Goal: Use online tool/utility: Use online tool/utility

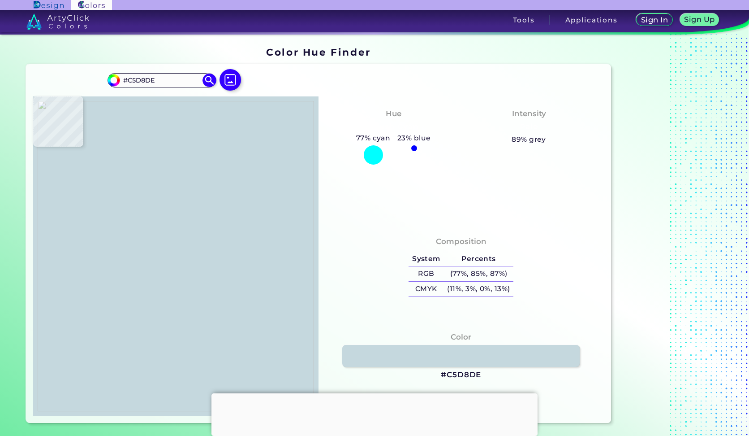
click at [172, 169] on img at bounding box center [176, 256] width 277 height 310
type input "#c6d9df"
type input "#C6D9DF"
type input "#c5d8de"
type input "#C5D8DE"
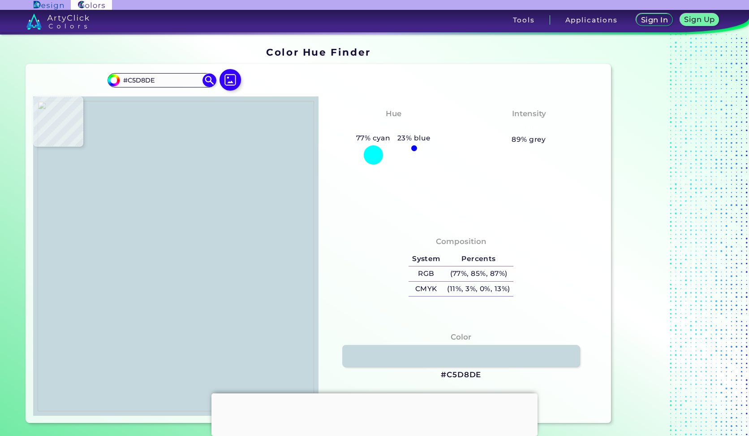
type input "#c6d9de"
type input "#C6D9DE"
type input "#c5d8de"
type input "#C5D8DE"
type input "#c5d8dd"
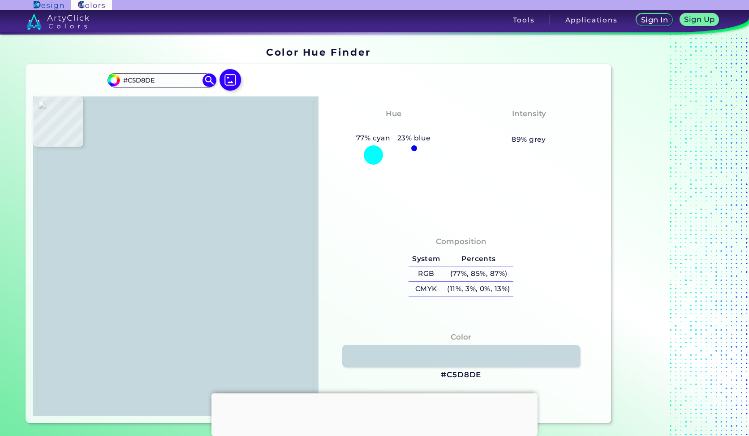
type input "#C5D8DD"
type input "#c5d8de"
type input "#C5D8DE"
type input "#c6d9df"
type input "#C6D9DF"
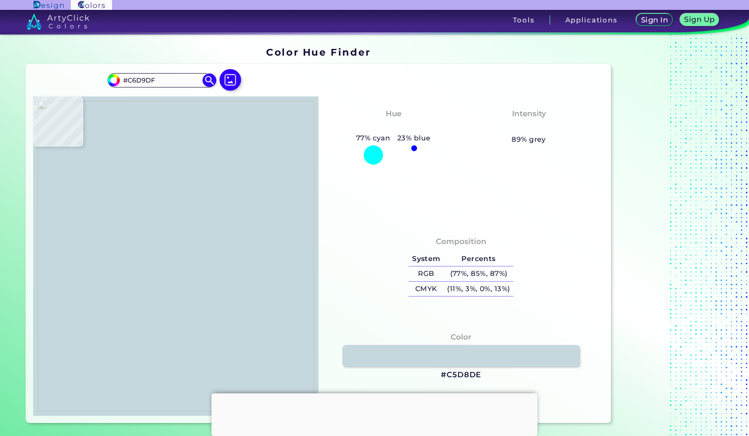
type input "#c5d8de"
type input "#C5D8DE"
type input "#c6d9de"
type input "#C6D9DE"
type input "#c5d8de"
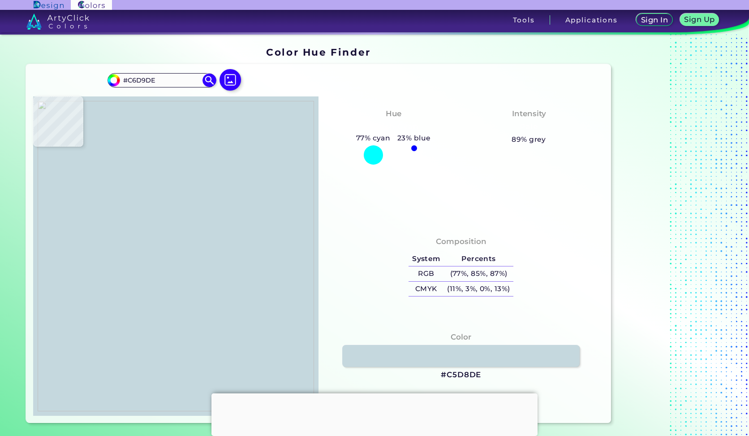
type input "#C5D8DE"
click at [184, 160] on img at bounding box center [176, 256] width 277 height 310
click at [182, 161] on img at bounding box center [176, 256] width 277 height 310
type input "#c6d9df"
type input "#C6D9DF"
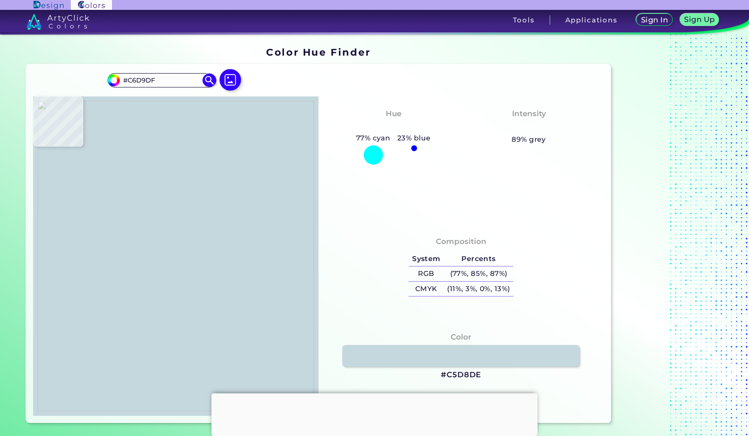
type input "#c5d8de"
type input "#C5D8DE"
type input "#c6d9df"
type input "#C6D9DF"
type input "#c5d8de"
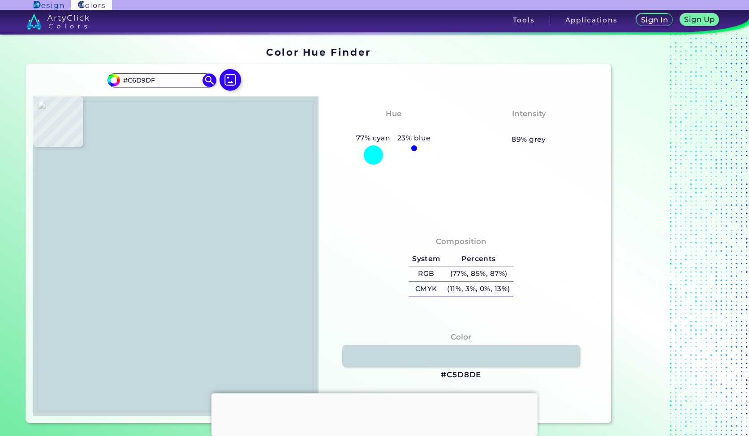
type input "#C5D8DE"
type input "#c5d9de"
type input "#C5D9DE"
type input "#ffffff"
type input "#FFFFFF"
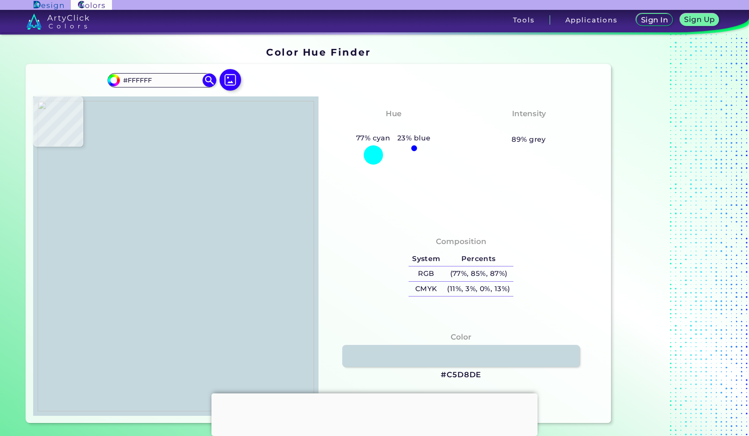
type input "#000000"
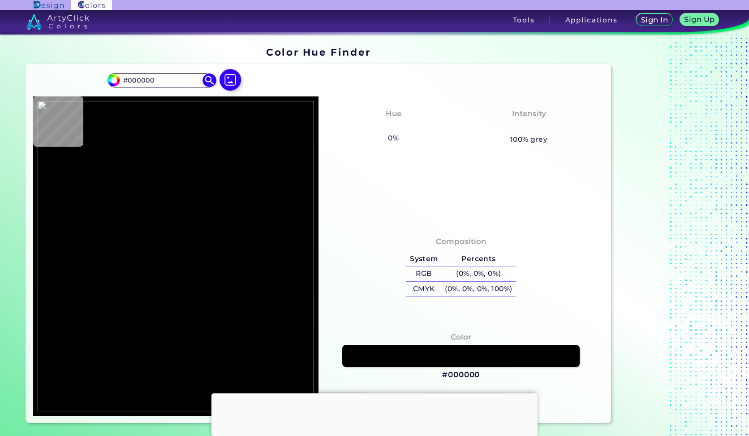
type input "#ffffff"
type input "#FFFFFF"
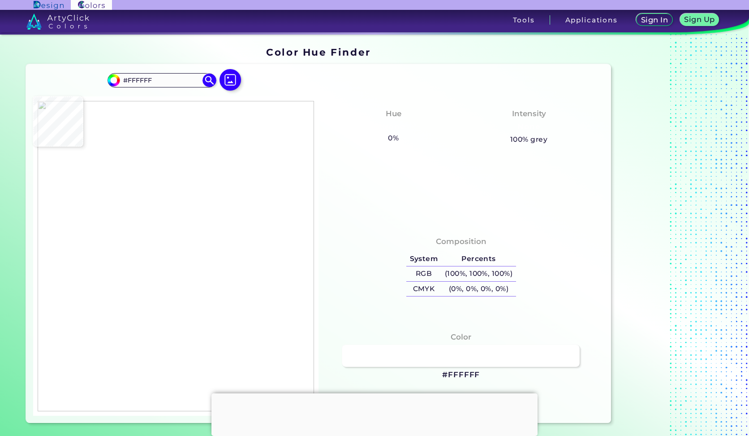
type input "#003d69"
type input "#003D69"
type input "#1f253b"
type input "#1F253B"
type input "#c5d8de"
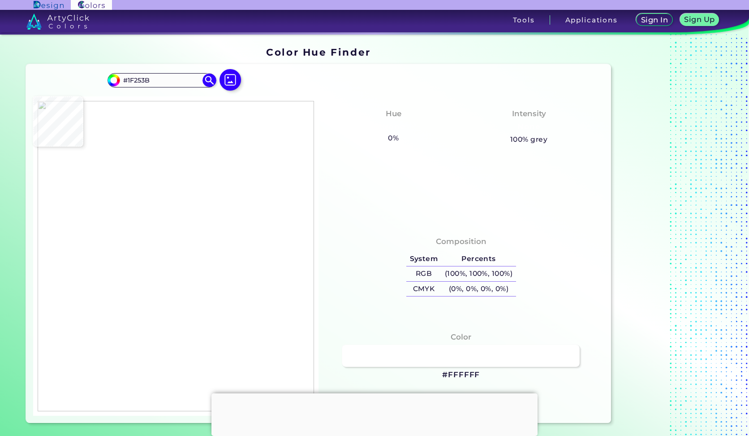
type input "#C5D8DE"
type input "#c4d7dd"
type input "#C4D7DD"
type input "#3480a3"
type input "#3480A3"
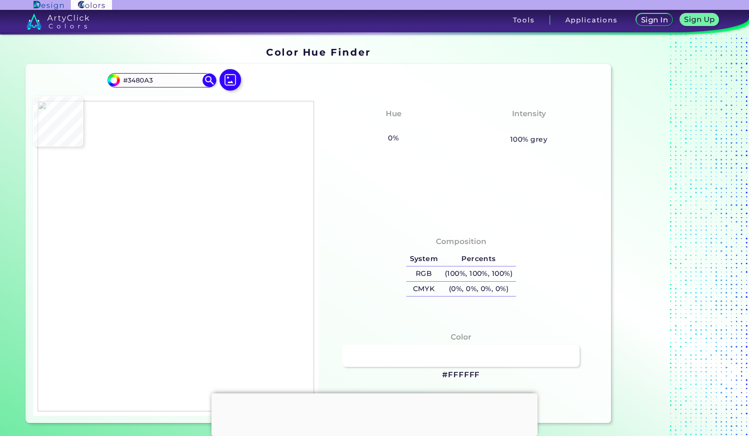
type input "#3682a4"
type input "#3682A4"
type input "#3481a3"
type input "#3481A3"
type input "#3480a2"
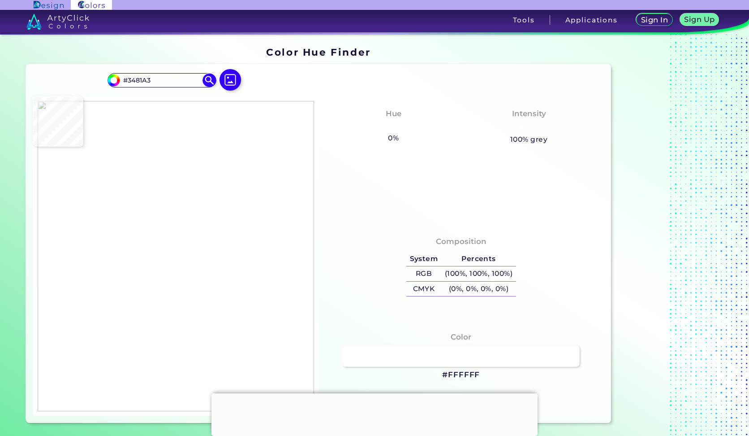
type input "#3480A2"
type input "#3581a3"
type input "#3581A3"
type input "#3480a3"
type input "#3480A3"
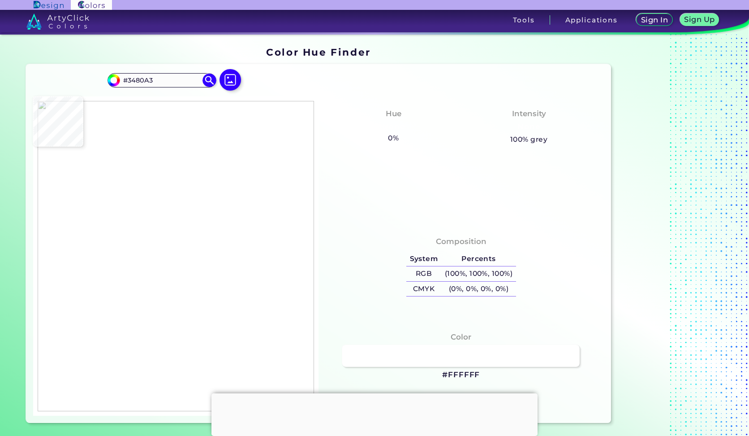
type input "#3581a3"
type input "#3581A3"
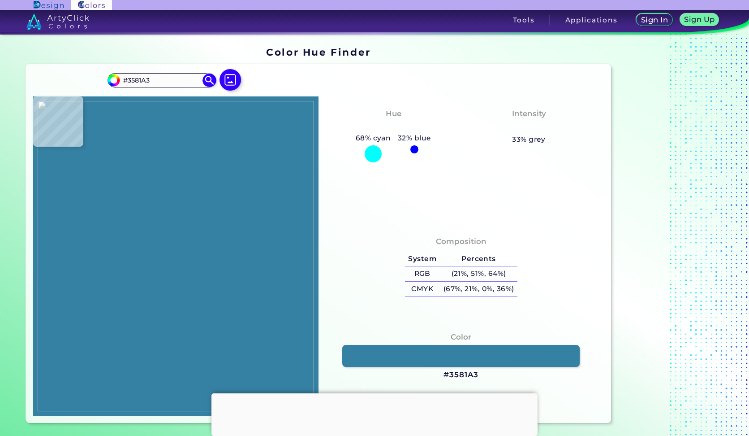
type input "#3481a3"
type input "#3481A3"
type input "#ffffff"
type input "#FFFFFF"
type input "#c5d8de"
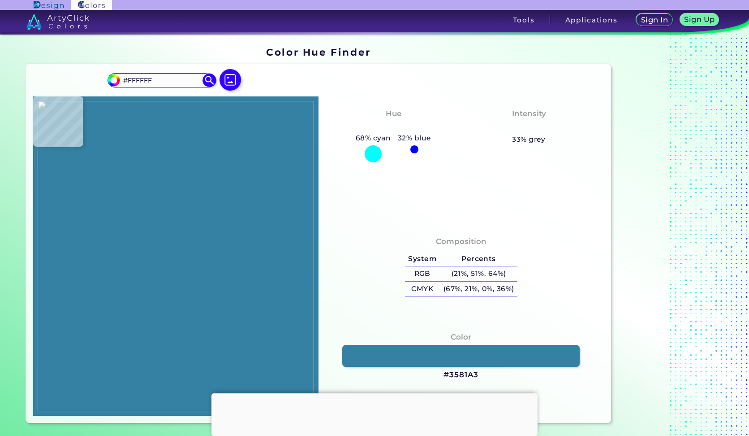
type input "#C5D8DE"
type input "#c4d8dd"
type input "#C4D8DD"
type input "#c5d8de"
type input "#C5D8DE"
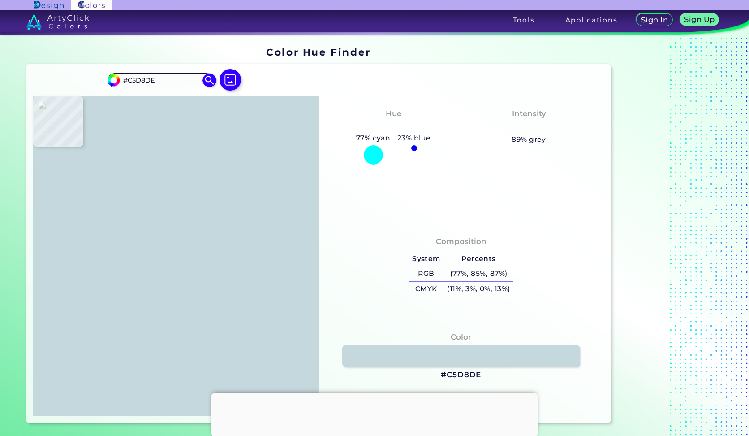
click at [190, 164] on img at bounding box center [176, 256] width 277 height 310
click at [226, 87] on img at bounding box center [230, 80] width 26 height 26
click at [0, 0] on input "file" at bounding box center [0, 0] width 0 height 0
click at [230, 165] on img at bounding box center [176, 256] width 277 height 310
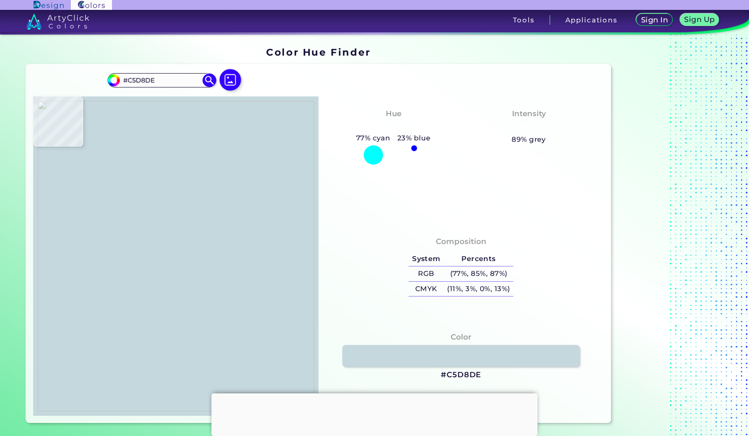
click at [229, 160] on img at bounding box center [176, 256] width 277 height 310
type input "#3481a3"
type input "#3481A3"
type input "#3380a2"
type input "#3380A2"
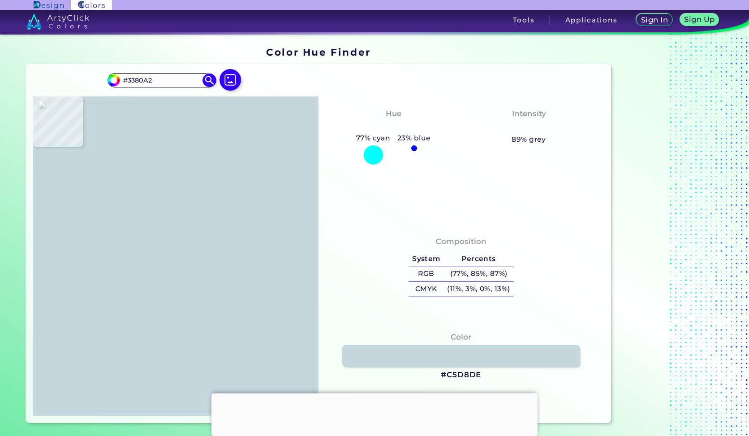
type input "#3480a3"
type input "#3480A3"
type input "#3480a2"
type input "#3480A2"
type input "#ffffff"
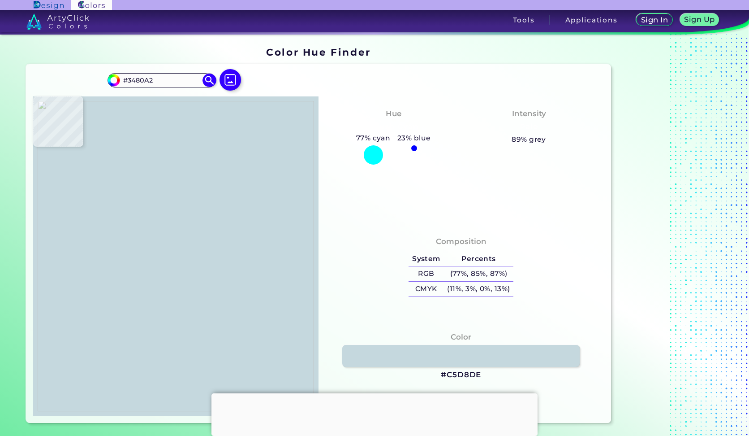
type input "#FFFFFF"
type input "#fffdfb"
type input "#FFFDFB"
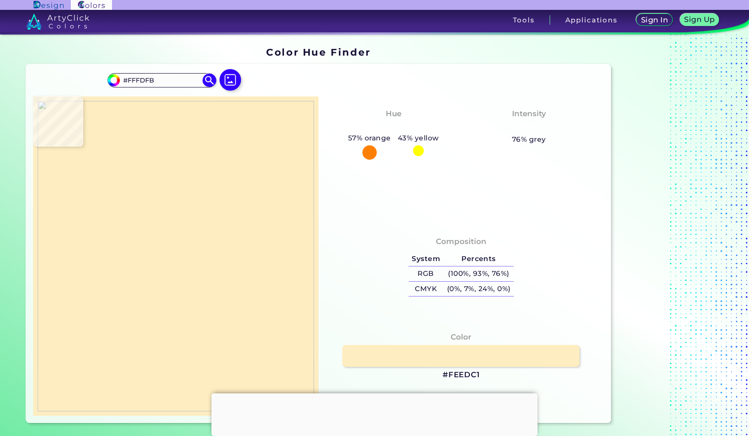
type input "#feedc1"
type input "#FEEDC1"
type input "#fdecc0"
type input "#FDECC0"
type input "#fcebbf"
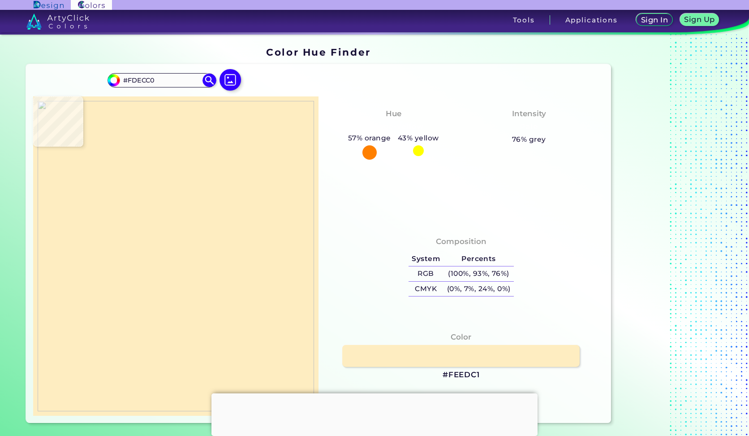
type input "#FCEBBF"
type input "#ffeec1"
type input "#FFEEC1"
type input "#fdecc0"
type input "#FDECC0"
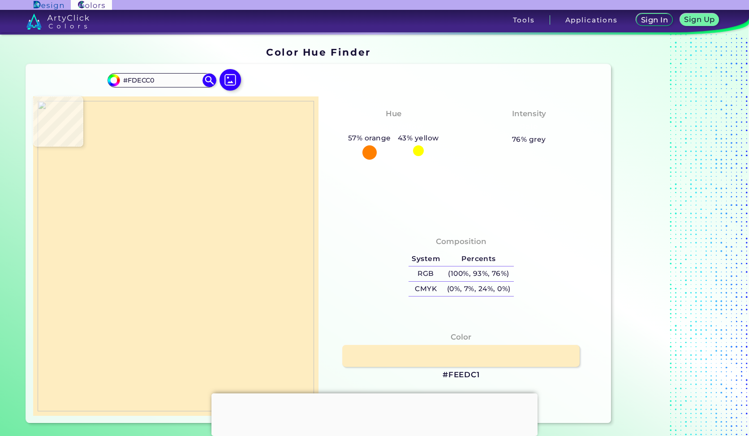
type input "#feedc1"
type input "#FEEDC1"
type input "#ffeec2"
type input "#FFEEC2"
type input "#feedc1"
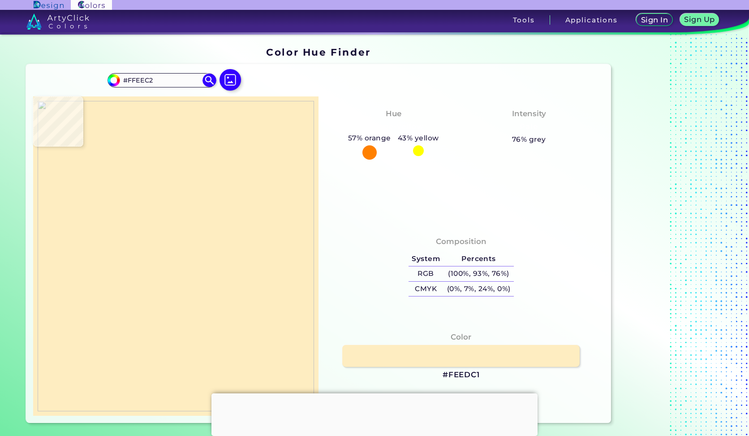
type input "#FEEDC1"
type input "#ffffff"
type input "#FFFFFF"
type input "#3480a2"
type input "#3480A2"
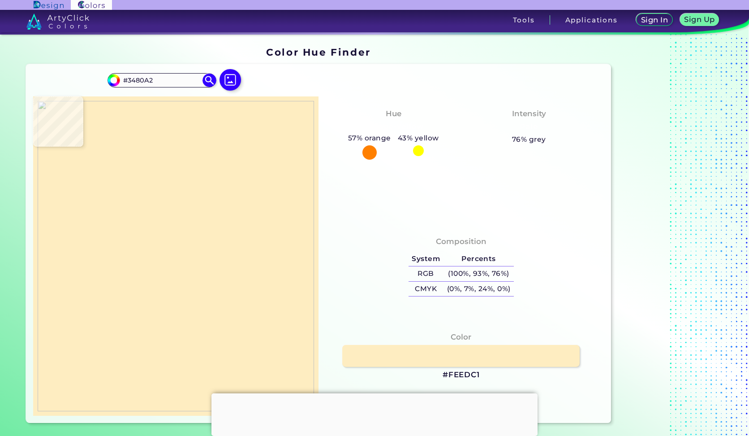
type input "#3581a3"
type input "#3581A3"
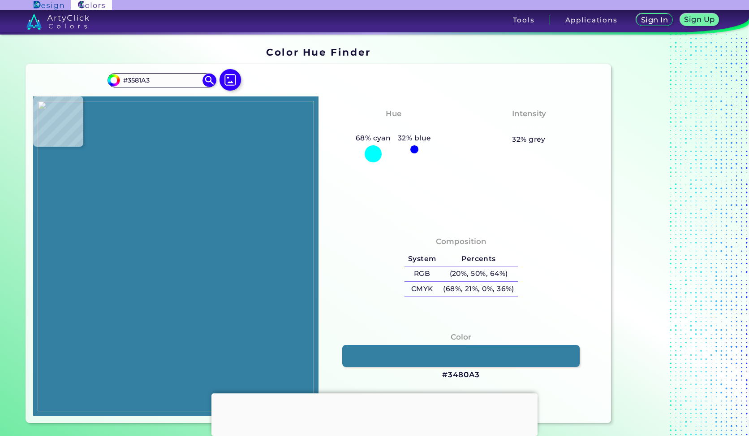
type input "#3480a3"
type input "#3480A3"
click at [234, 169] on img at bounding box center [176, 256] width 277 height 310
